Goal: Navigation & Orientation: Find specific page/section

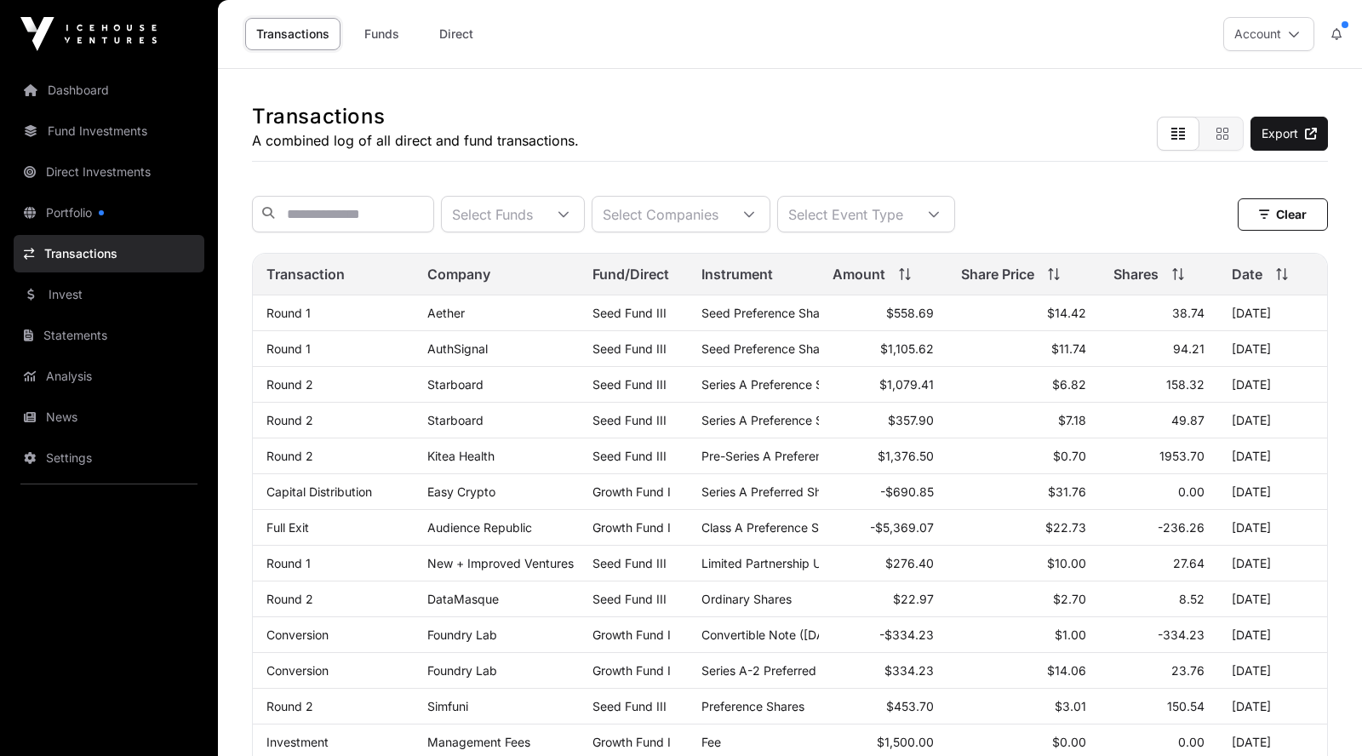
click at [77, 214] on link "Portfolio" at bounding box center [109, 212] width 191 height 37
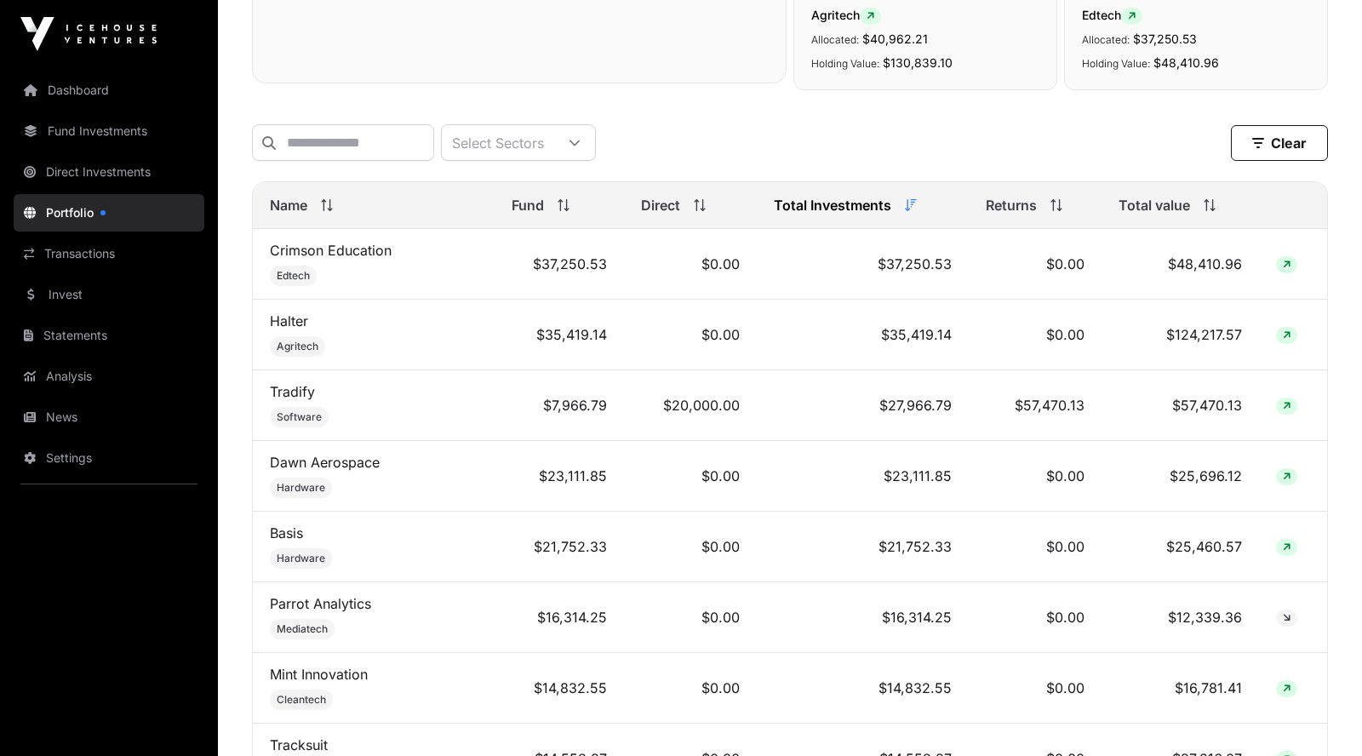
scroll to position [609, 0]
click at [1171, 211] on span "Total value" at bounding box center [1153, 203] width 71 height 20
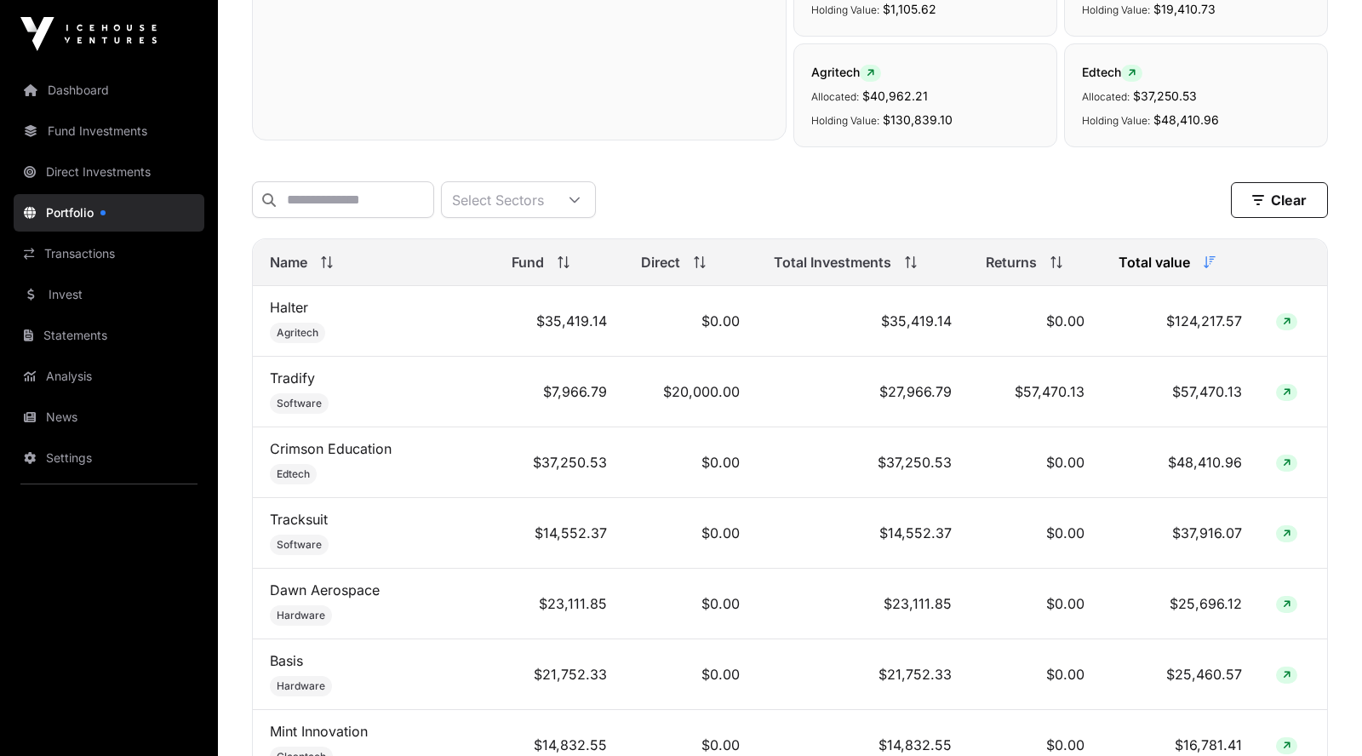
scroll to position [627, 0]
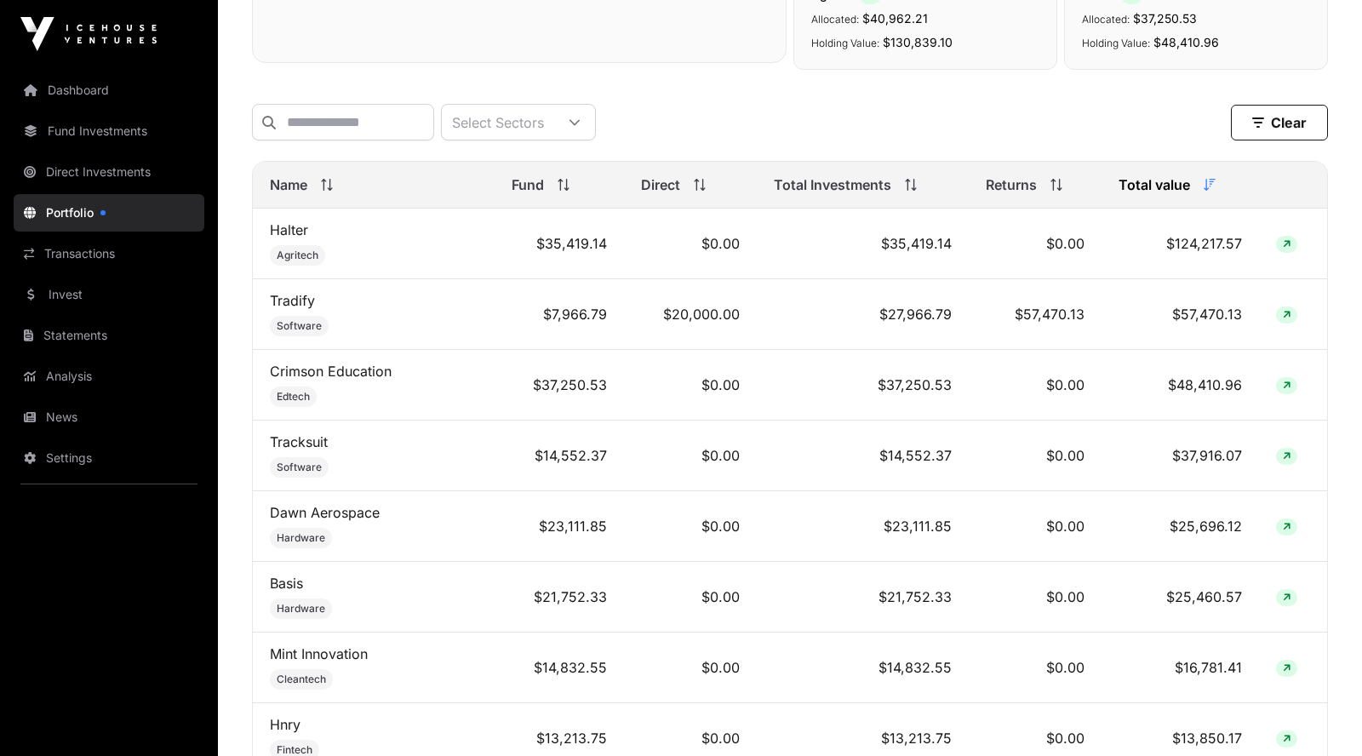
click at [95, 98] on link "Dashboard" at bounding box center [109, 89] width 191 height 37
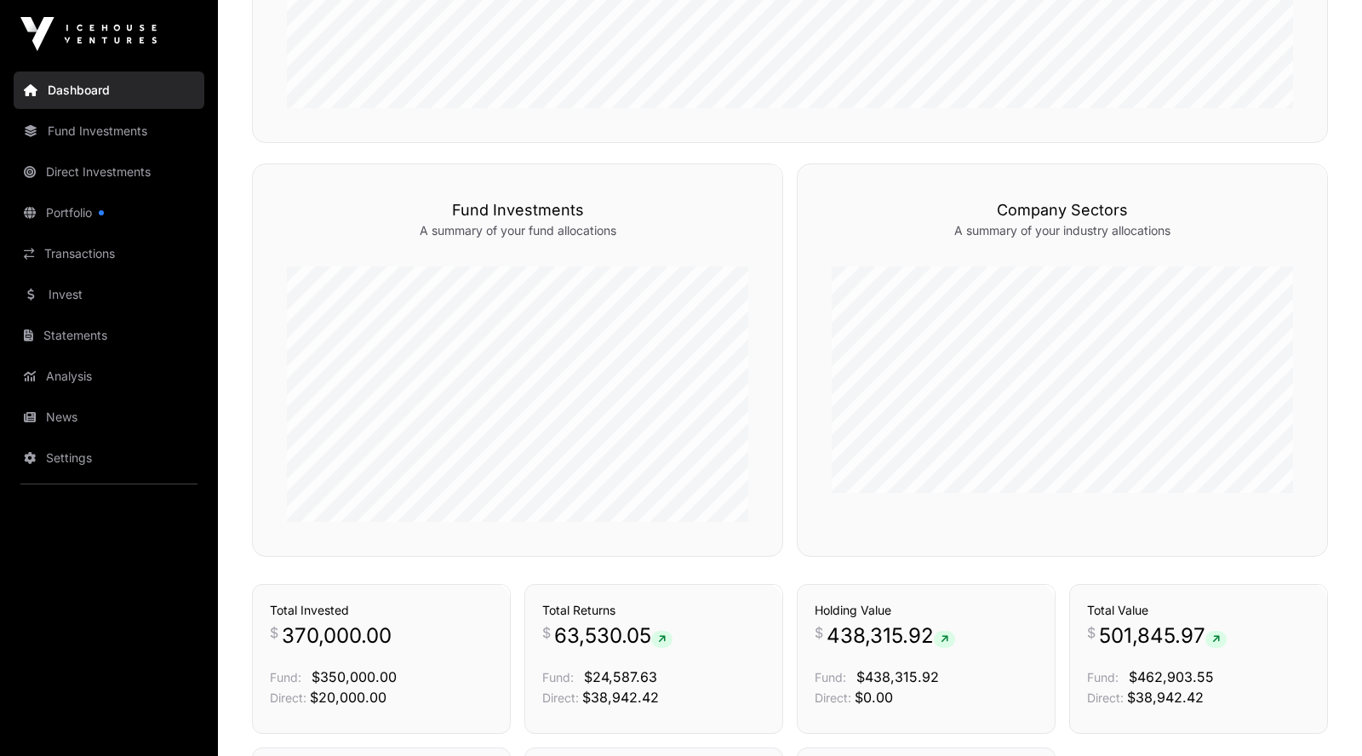
scroll to position [795, 0]
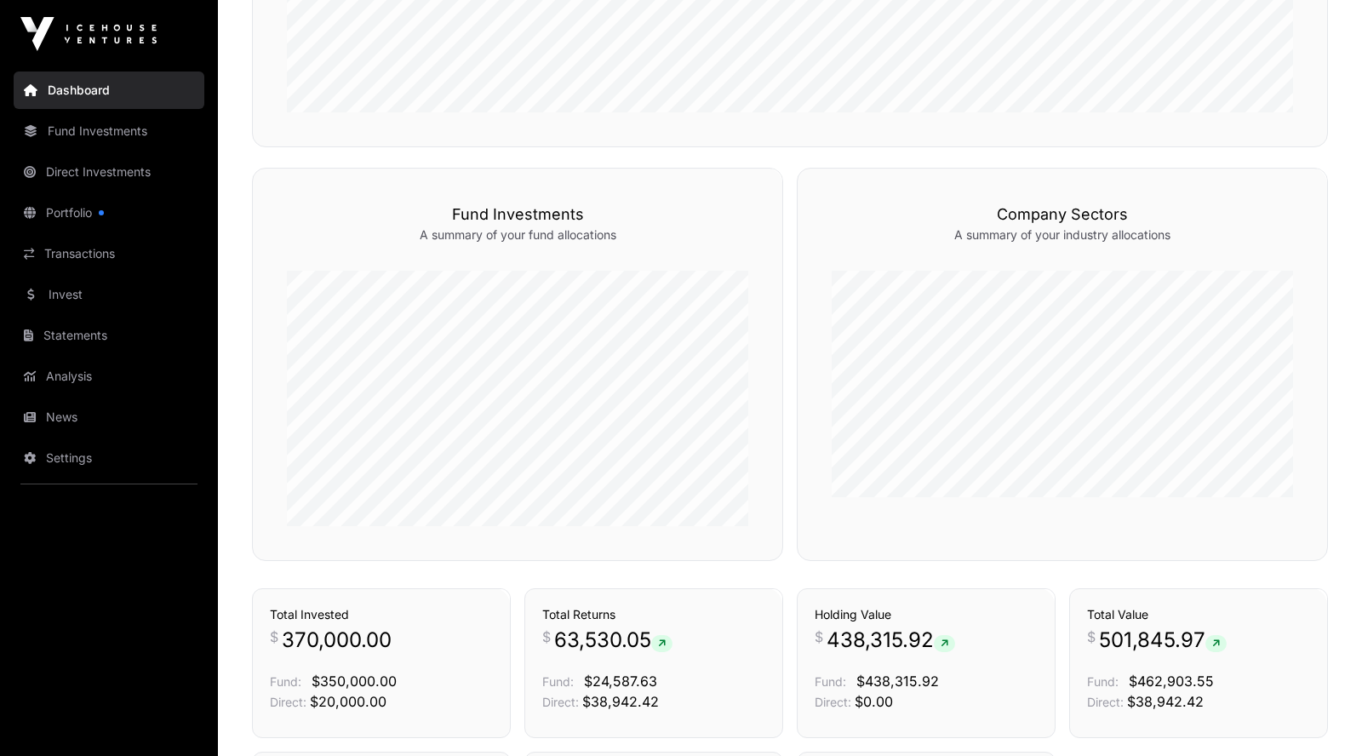
click at [66, 420] on link "News" at bounding box center [109, 416] width 191 height 37
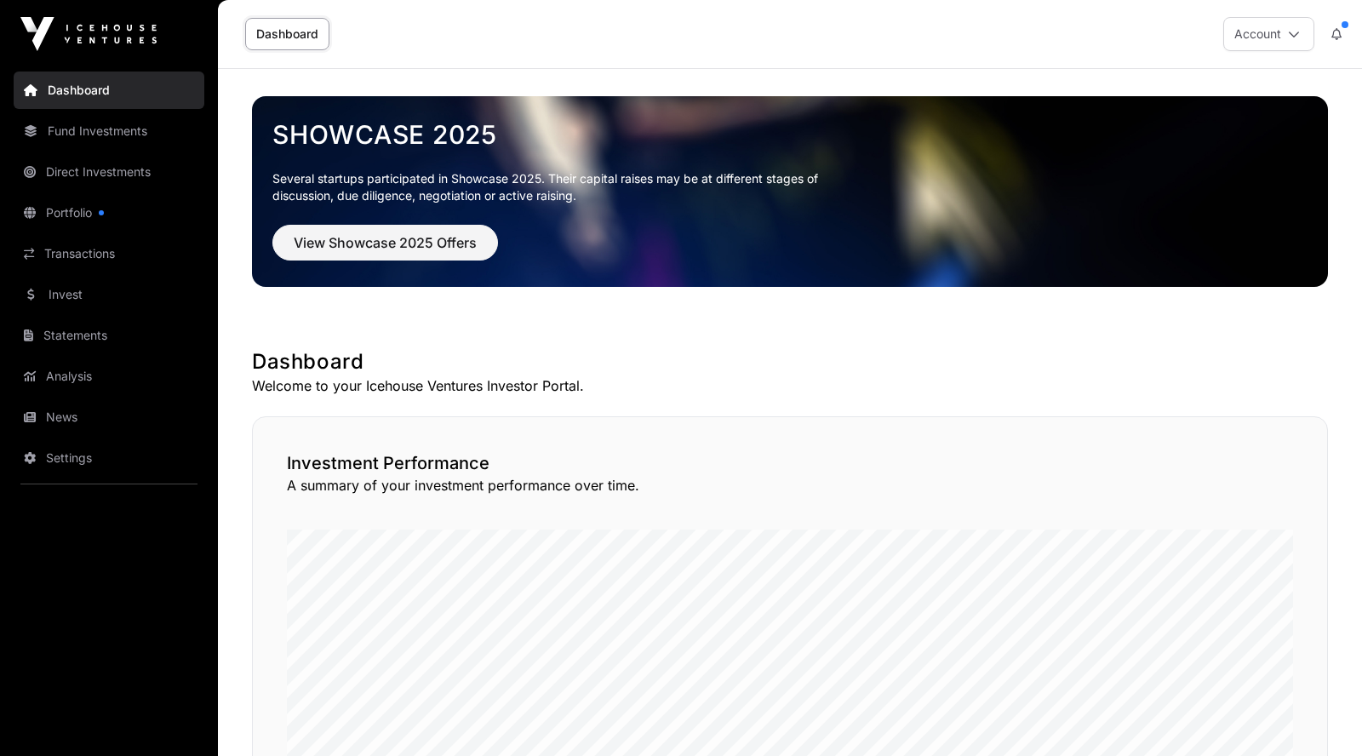
click at [85, 339] on link "Statements" at bounding box center [109, 335] width 191 height 37
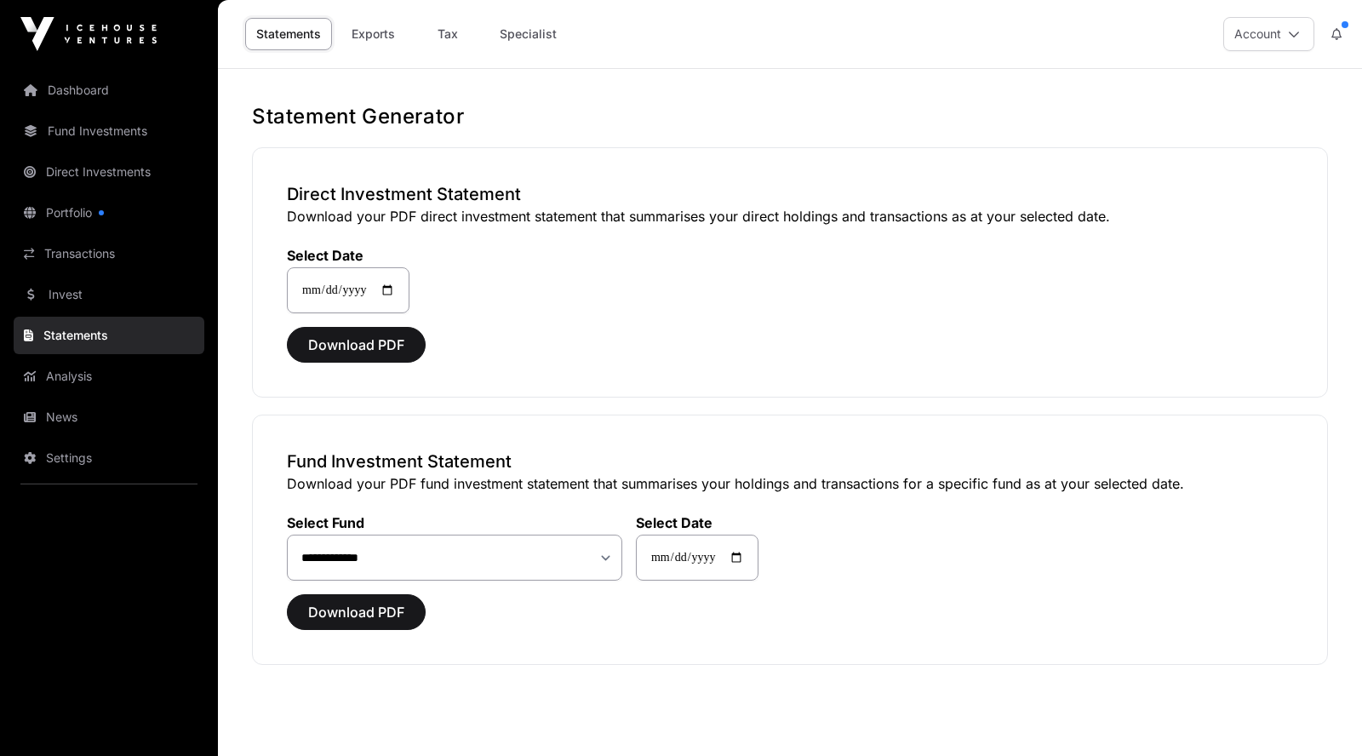
click at [72, 418] on link "News" at bounding box center [109, 416] width 191 height 37
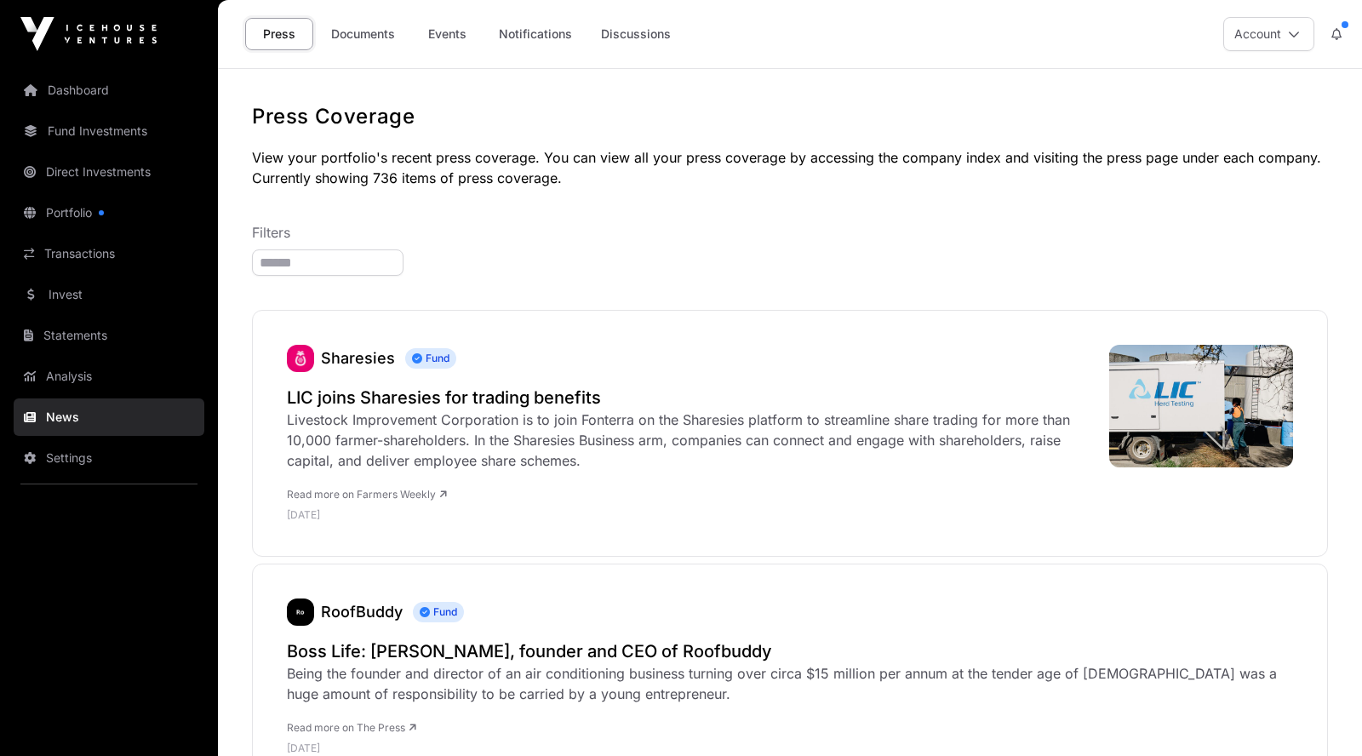
click at [374, 33] on link "Documents" at bounding box center [363, 34] width 86 height 32
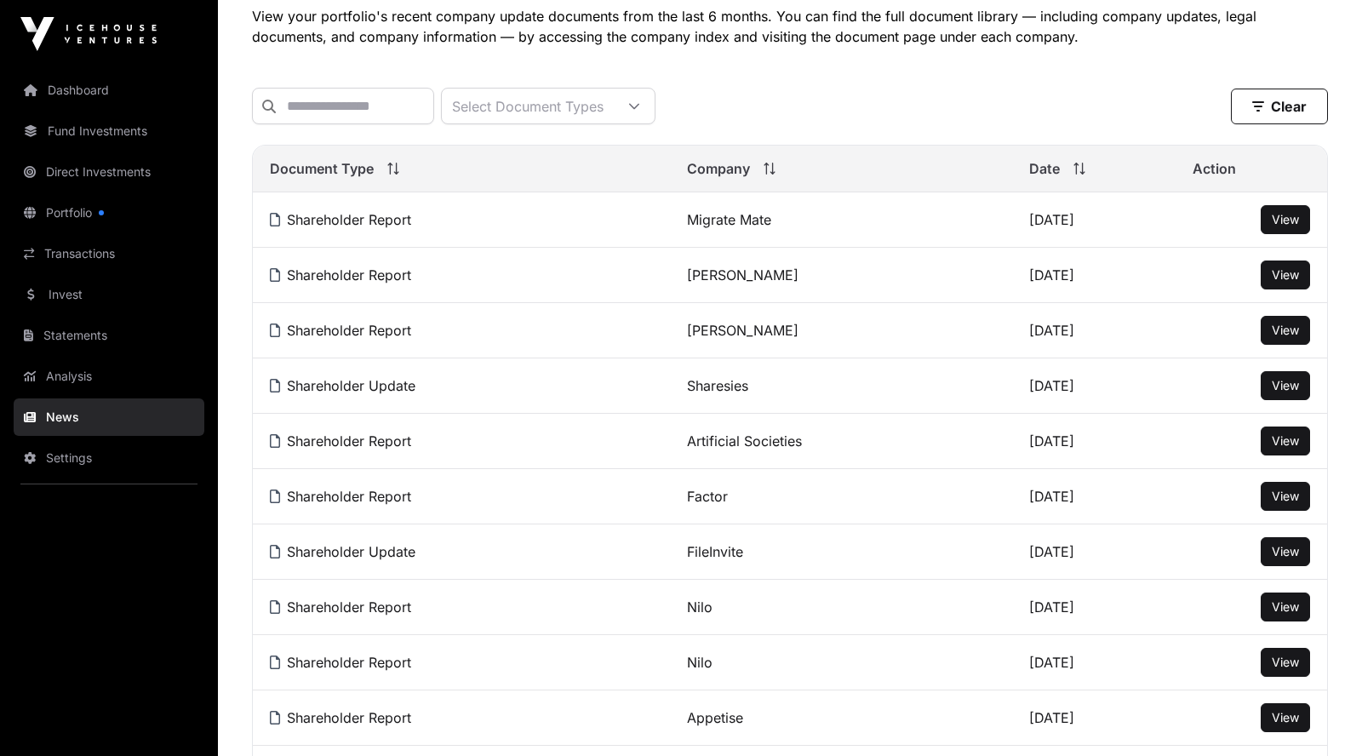
scroll to position [142, 0]
click at [1289, 391] on span "View" at bounding box center [1285, 384] width 27 height 14
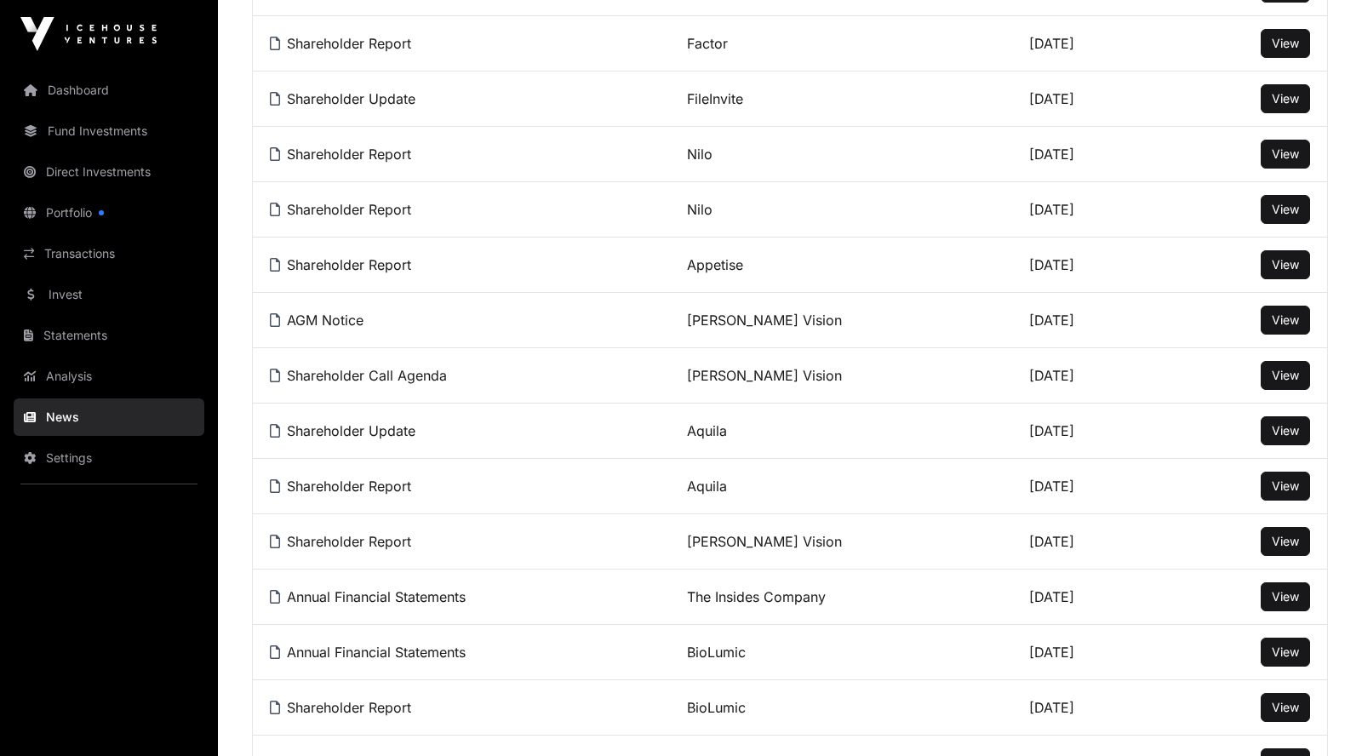
scroll to position [597, 0]
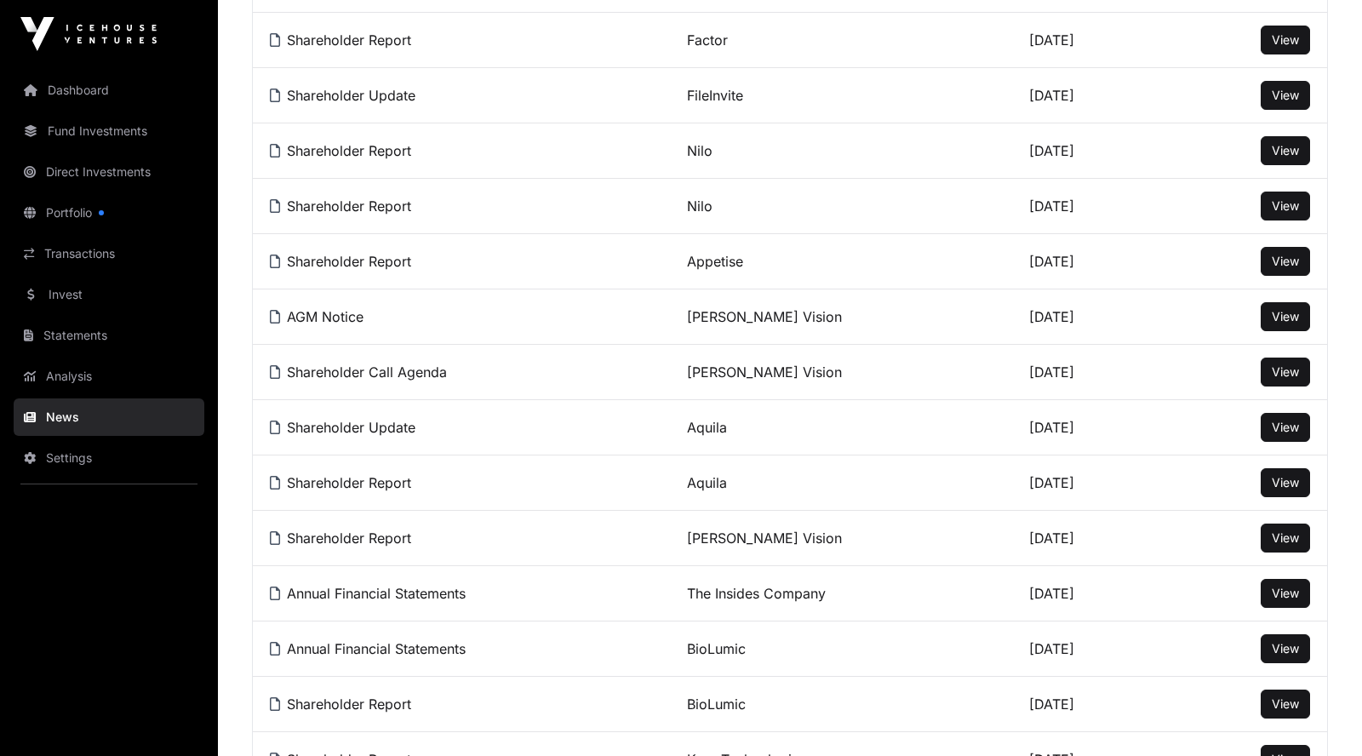
click at [1289, 430] on span "View" at bounding box center [1285, 427] width 27 height 14
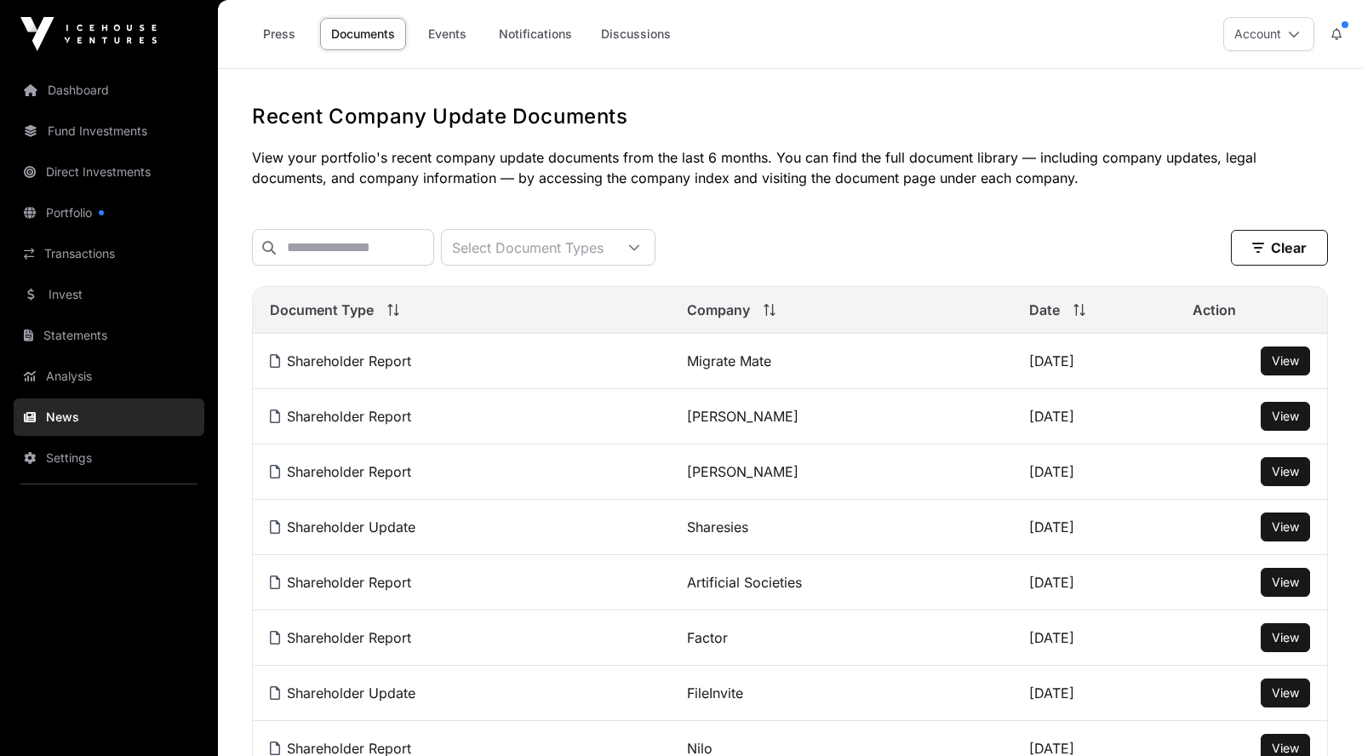
scroll to position [0, 0]
click at [80, 97] on link "Dashboard" at bounding box center [109, 89] width 191 height 37
